Goal: Navigation & Orientation: Find specific page/section

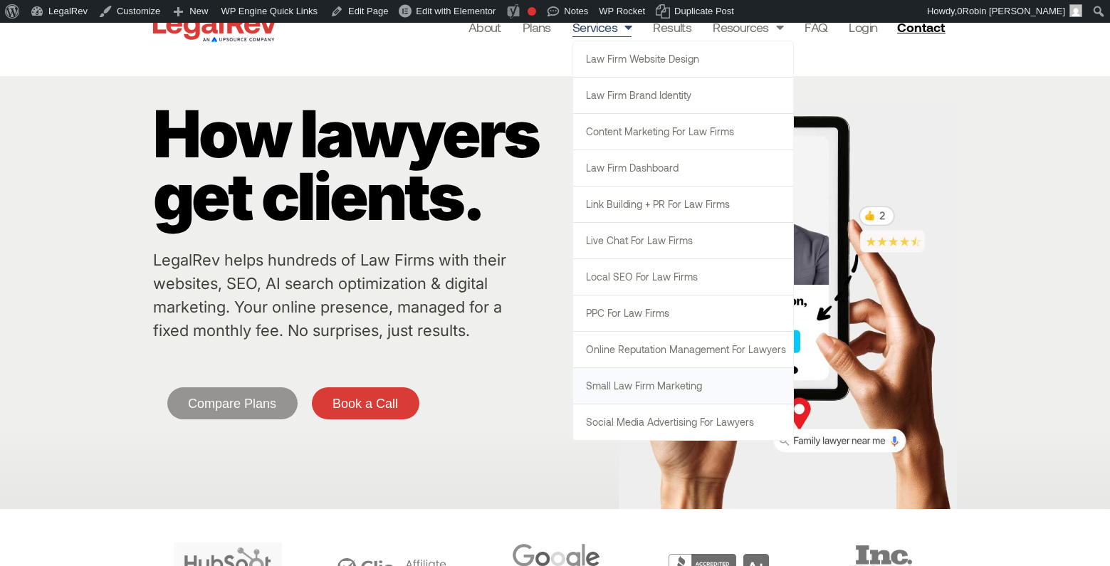
click at [671, 392] on link "Small Law Firm Marketing" at bounding box center [683, 386] width 220 height 36
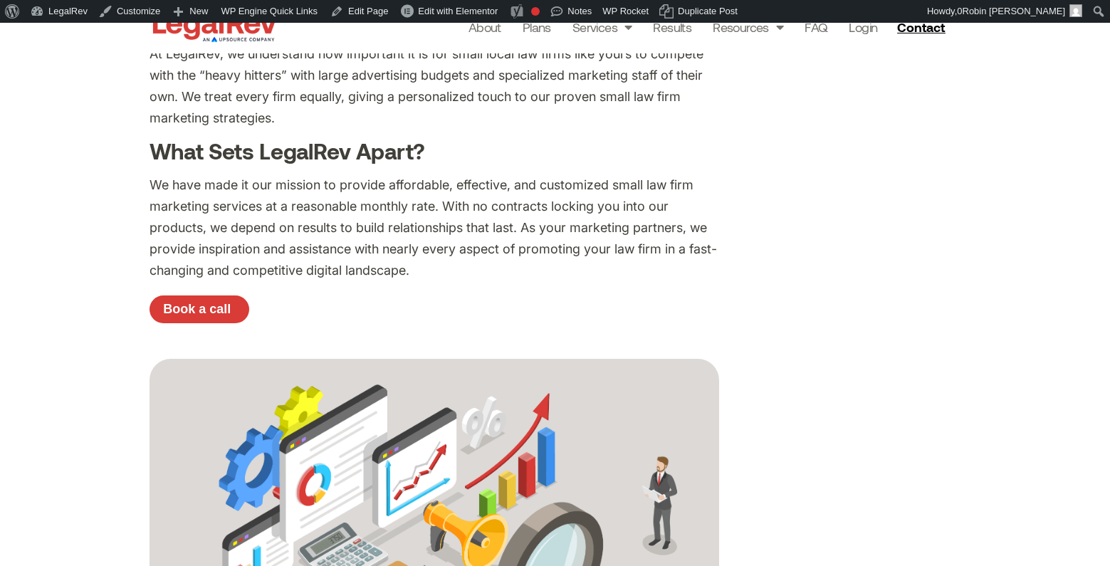
scroll to position [192, 0]
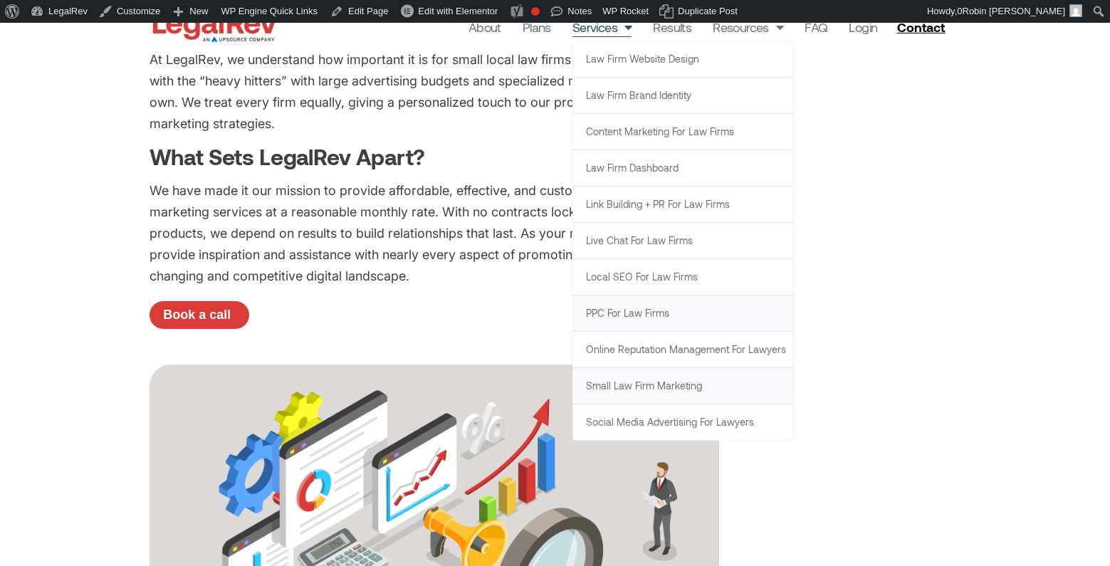
click at [671, 320] on link "PPC for Law Firms" at bounding box center [683, 313] width 220 height 36
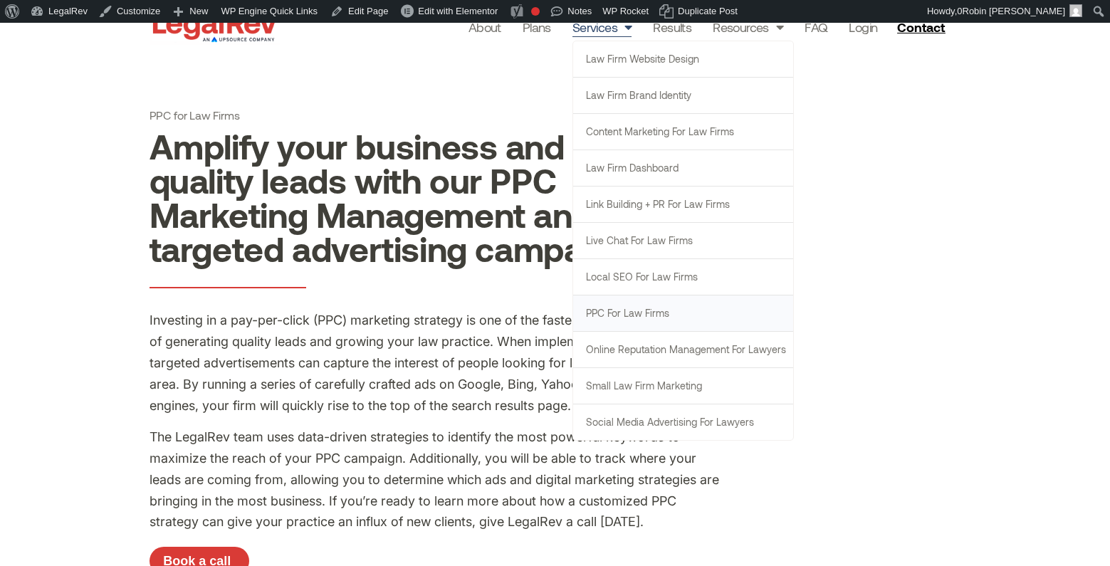
click at [646, 321] on link "PPC for Law Firms" at bounding box center [683, 313] width 220 height 36
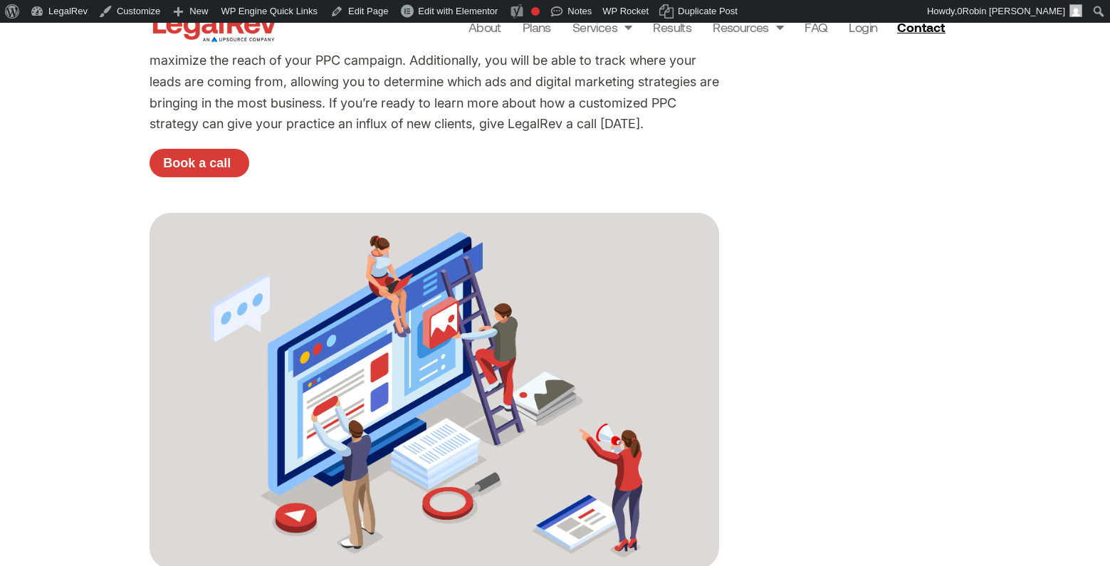
scroll to position [430, 0]
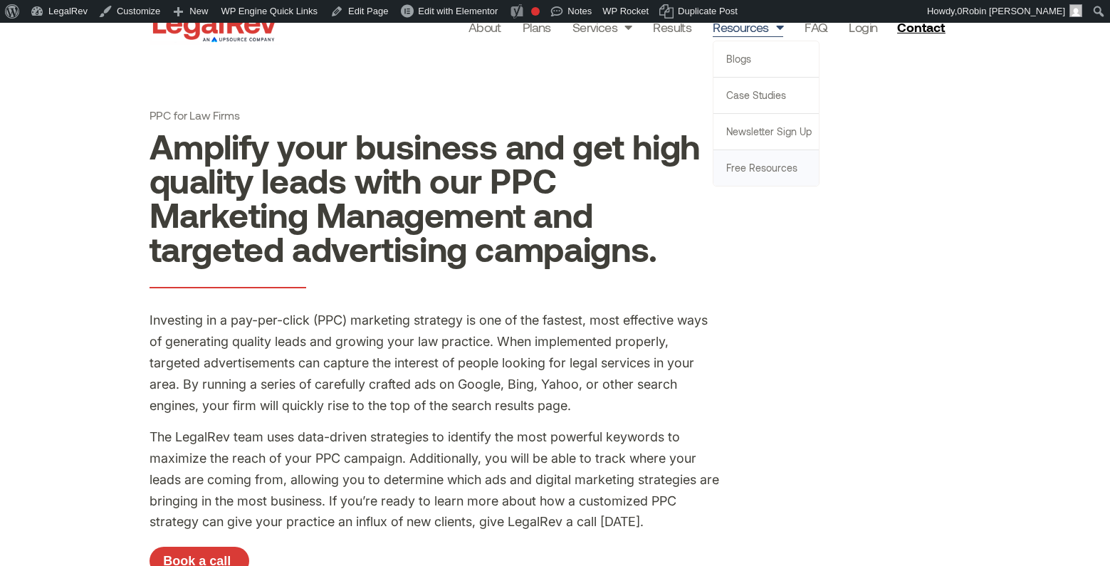
click at [775, 172] on link "Free Resources" at bounding box center [765, 168] width 105 height 36
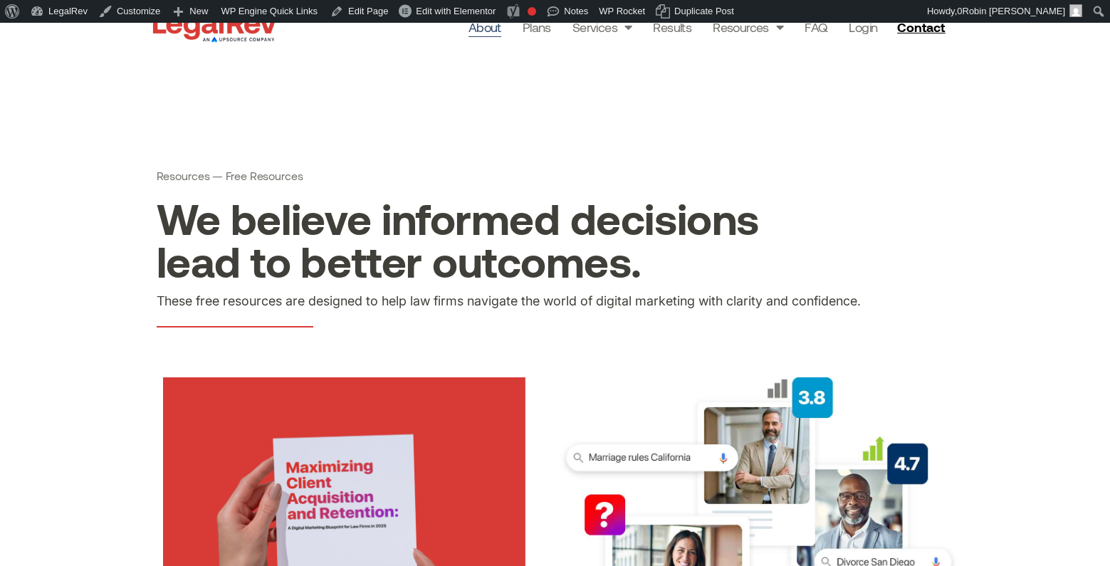
click at [487, 28] on link "About" at bounding box center [484, 27] width 33 height 20
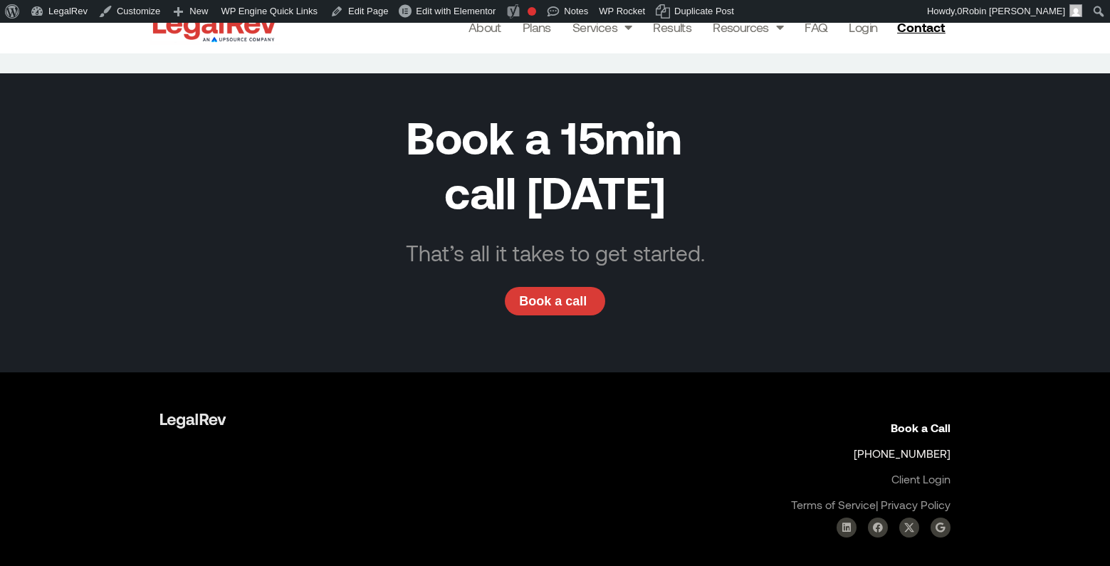
scroll to position [5379, 0]
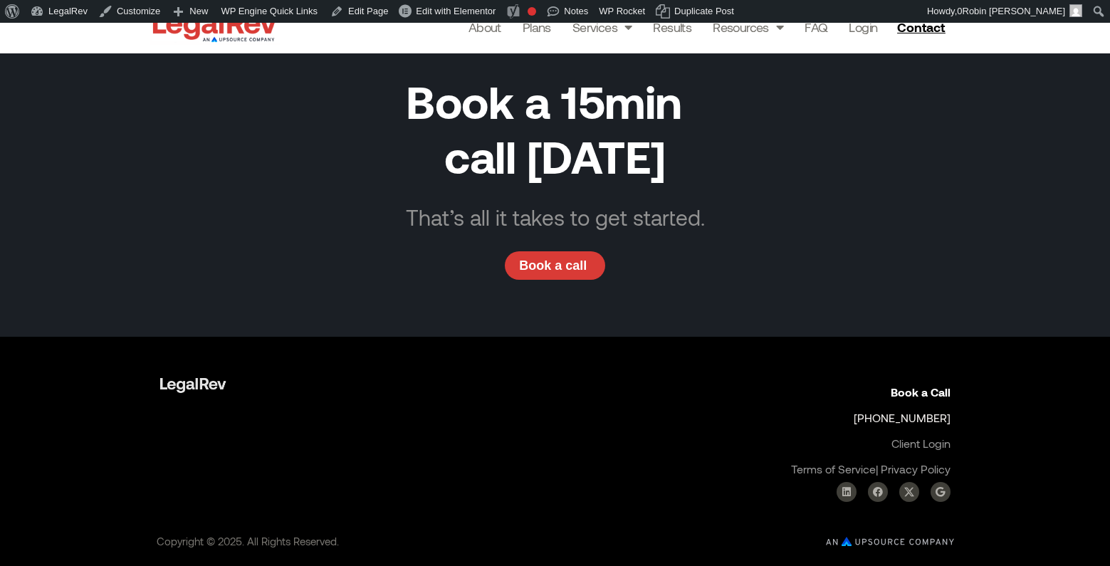
click at [915, 175] on div "Book a 15min  call [DATE] That’s all it takes to get started. Book a call" at bounding box center [555, 187] width 812 height 299
